Goal: Information Seeking & Learning: Learn about a topic

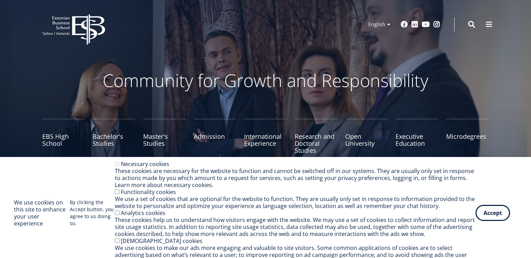
click at [487, 23] on span at bounding box center [489, 24] width 7 height 7
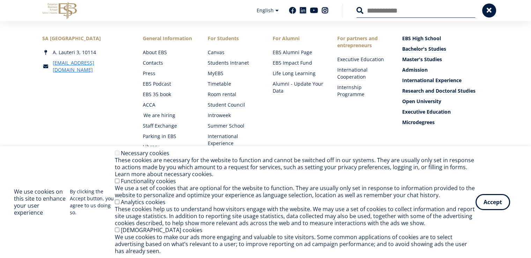
click at [159, 117] on link "We are hiring" at bounding box center [169, 115] width 51 height 7
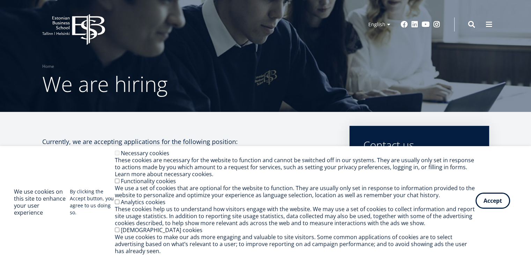
click at [484, 202] on button "Accept" at bounding box center [493, 200] width 35 height 16
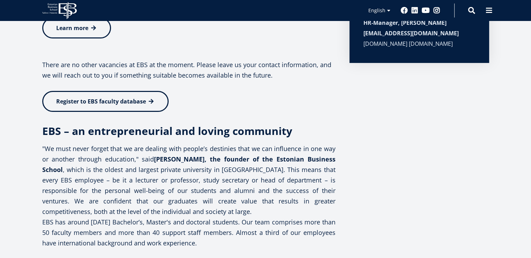
scroll to position [1, 0]
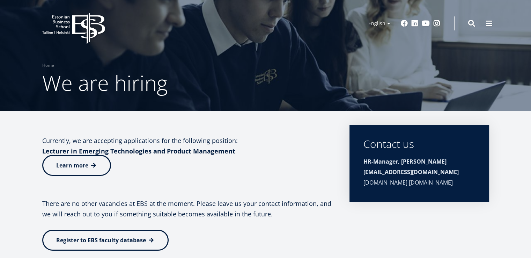
click at [91, 162] on span at bounding box center [93, 165] width 7 height 7
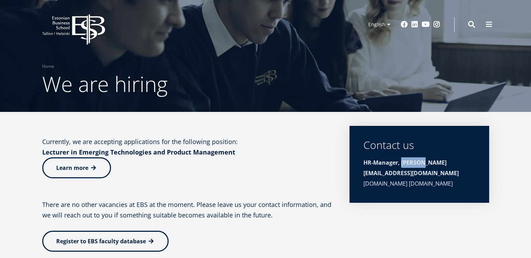
drag, startPoint x: 400, startPoint y: 162, endPoint x: 419, endPoint y: 165, distance: 18.7
click at [419, 165] on strong "HR-Manager, Alice.Mitt@ebs.ee" at bounding box center [410, 168] width 95 height 18
click at [280, 173] on p "Learn more" at bounding box center [188, 167] width 293 height 21
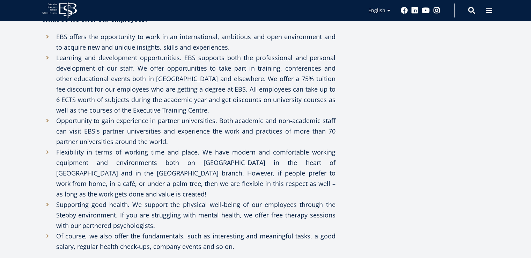
scroll to position [594, 0]
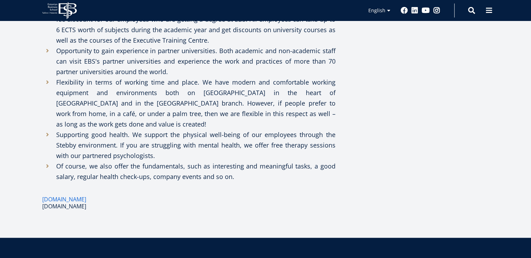
click at [77, 203] on link "www.workinestonia.com" at bounding box center [64, 206] width 44 height 7
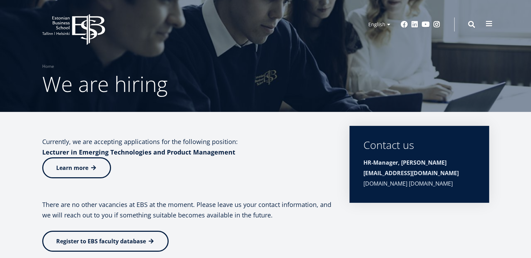
click at [490, 24] on span at bounding box center [489, 23] width 7 height 7
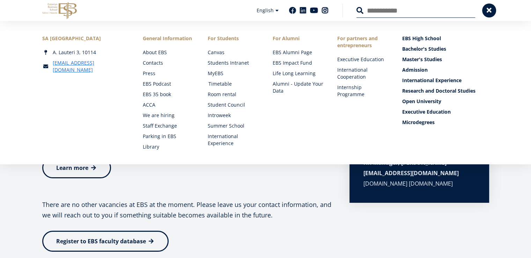
click at [213, 84] on link "Timetable" at bounding box center [233, 83] width 51 height 7
